Goal: Register for event/course

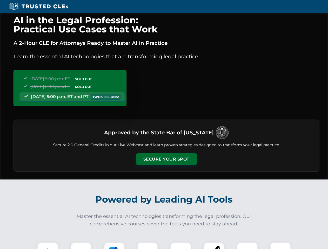
click at [166, 159] on button "Secure Your Spot" at bounding box center [166, 159] width 61 height 12
click at [48, 246] on img at bounding box center [47, 252] width 15 height 15
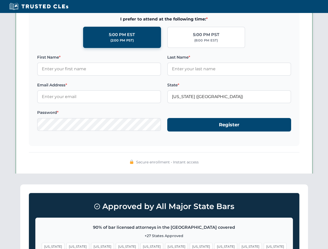
click at [190, 246] on span "[US_STATE]" at bounding box center [201, 247] width 23 height 8
click at [239, 246] on span "[US_STATE]" at bounding box center [250, 247] width 23 height 8
